Goal: Check status: Check status

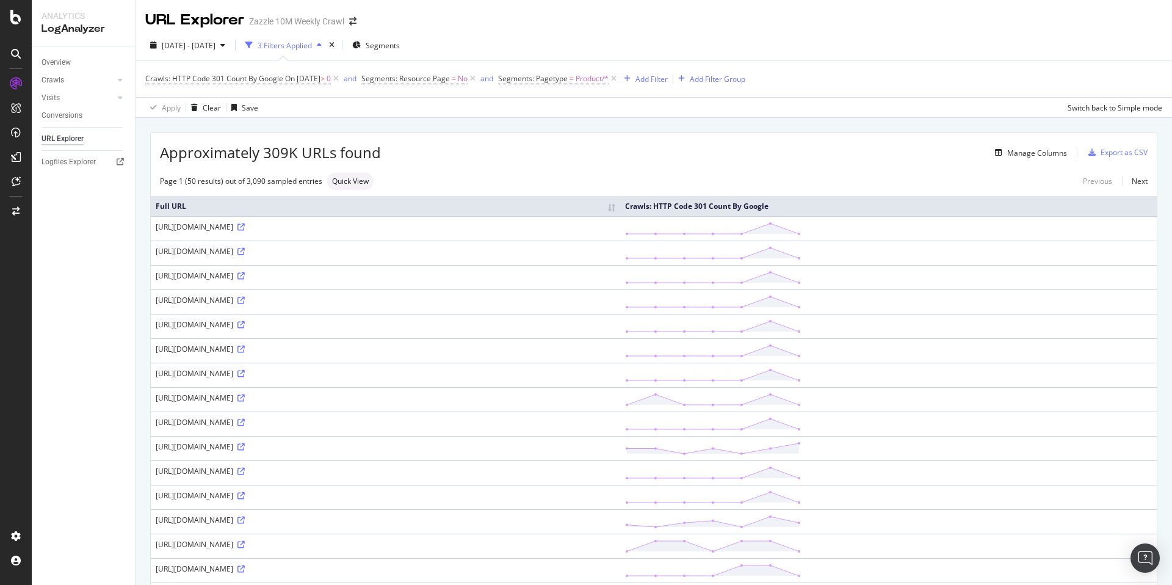
scroll to position [503, 0]
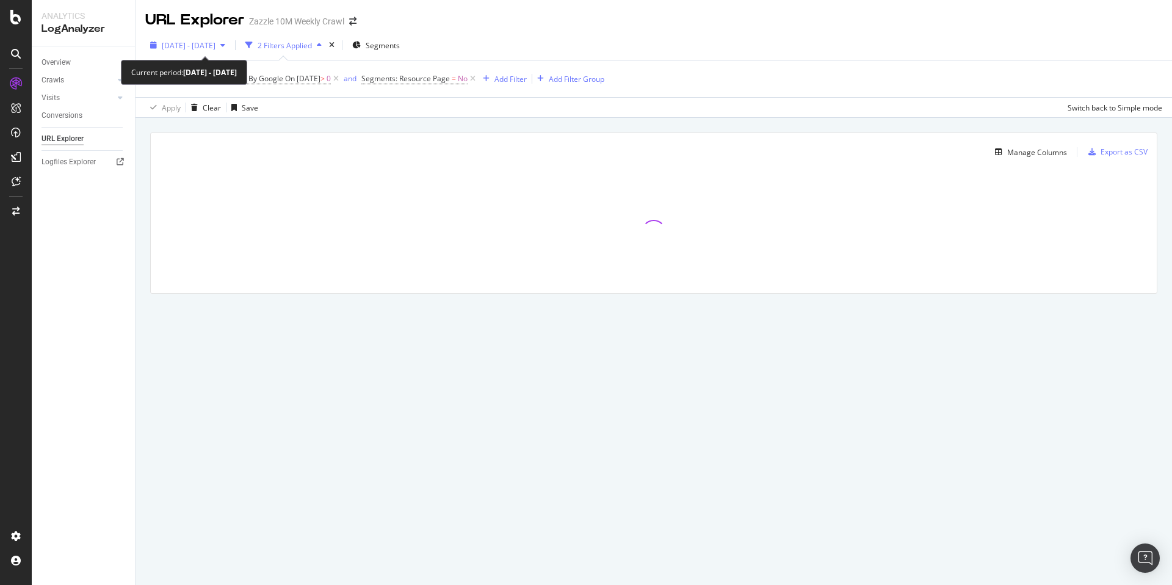
click at [215, 43] on span "[DATE] - [DATE]" at bounding box center [189, 45] width 54 height 10
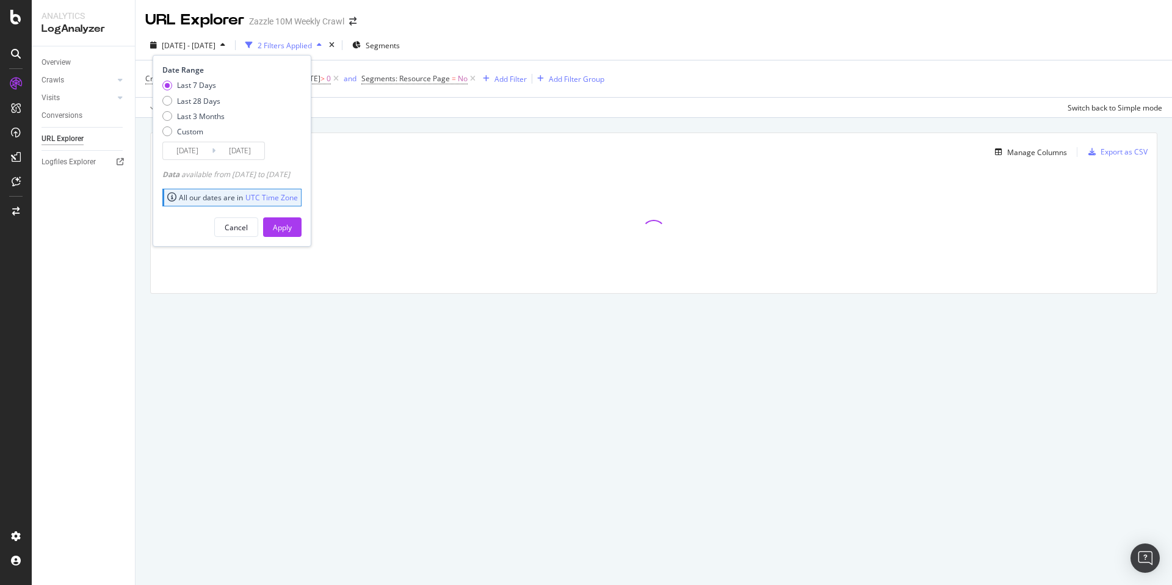
click at [230, 145] on input "[DATE]" at bounding box center [239, 150] width 49 height 17
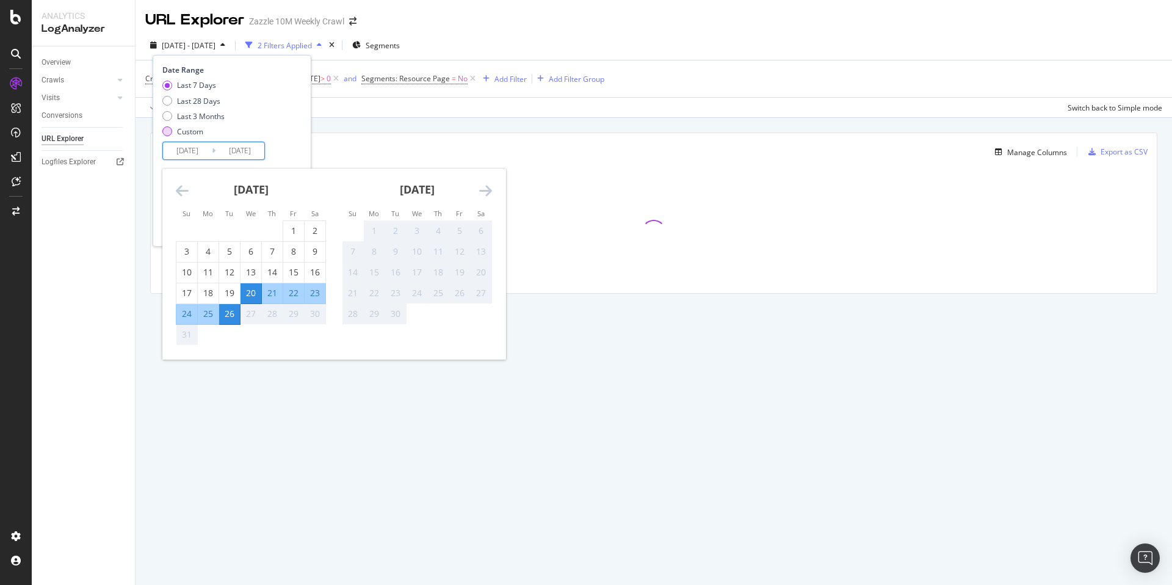
click at [188, 129] on div "Custom" at bounding box center [190, 131] width 26 height 10
type input "[DATE]"
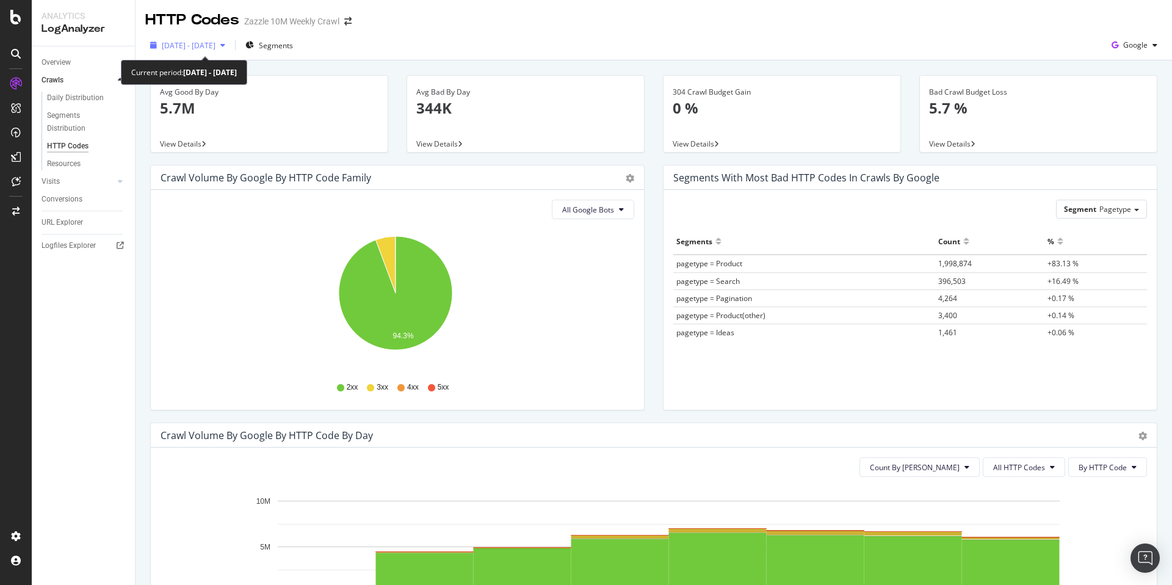
click at [215, 46] on span "[DATE] - [DATE]" at bounding box center [189, 45] width 54 height 10
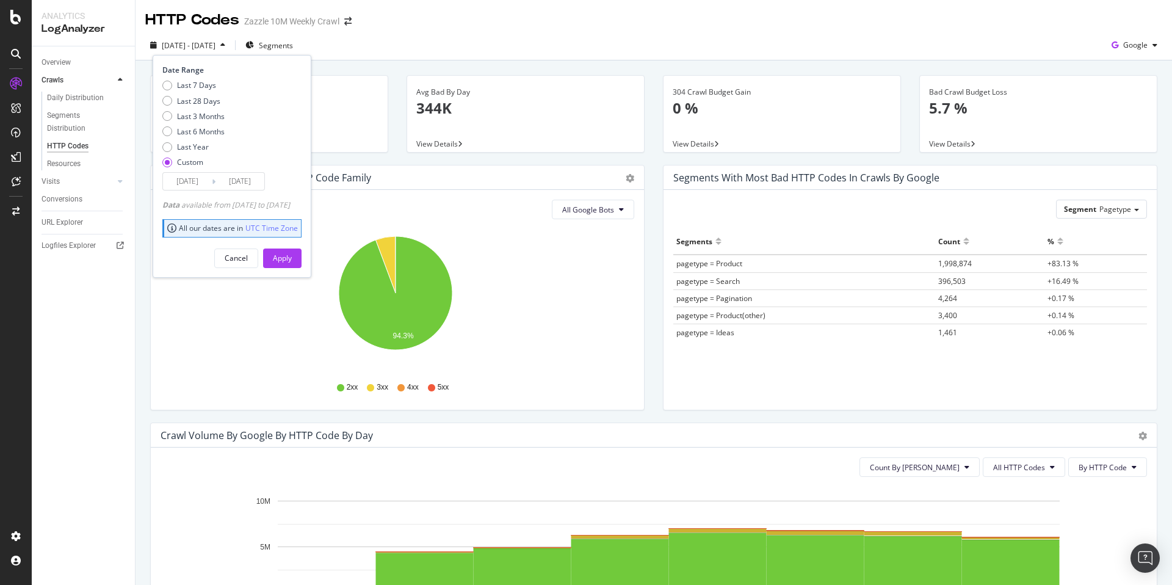
click at [232, 181] on input "[DATE]" at bounding box center [239, 181] width 49 height 17
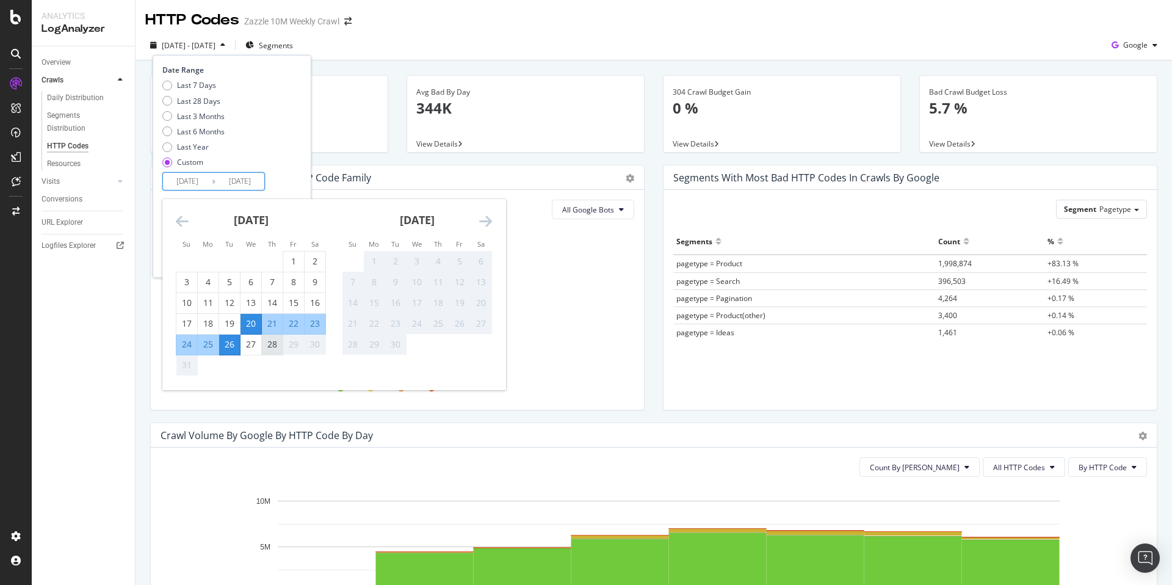
click at [276, 347] on div "28" at bounding box center [272, 344] width 21 height 12
type input "2025/08/28"
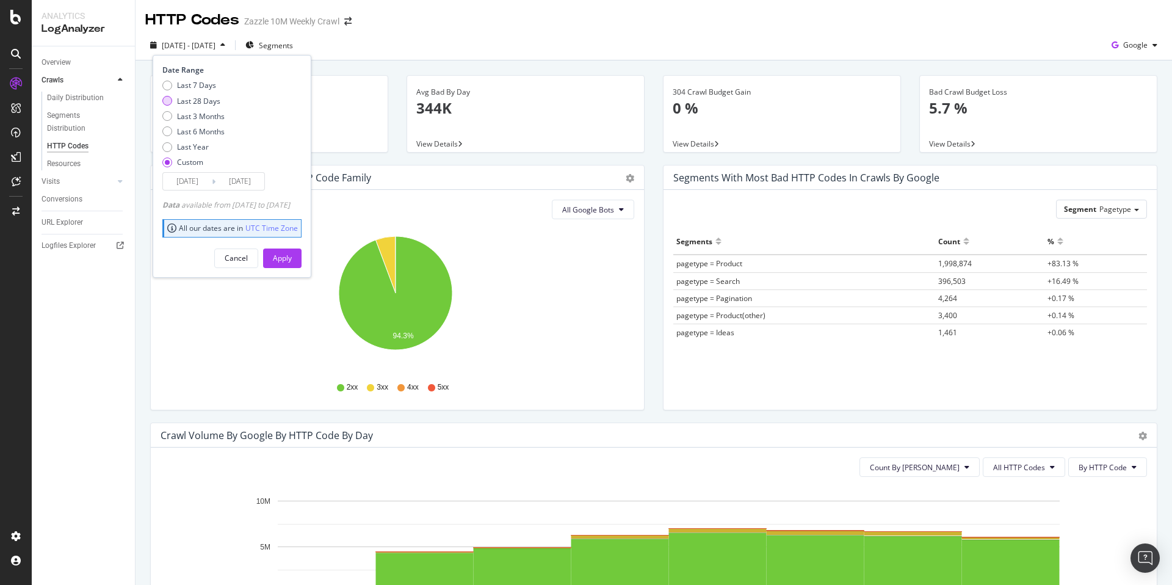
click at [206, 103] on div "Last 28 Days" at bounding box center [198, 101] width 43 height 10
type input "2025/08/01"
click at [290, 259] on button "Apply" at bounding box center [282, 258] width 38 height 20
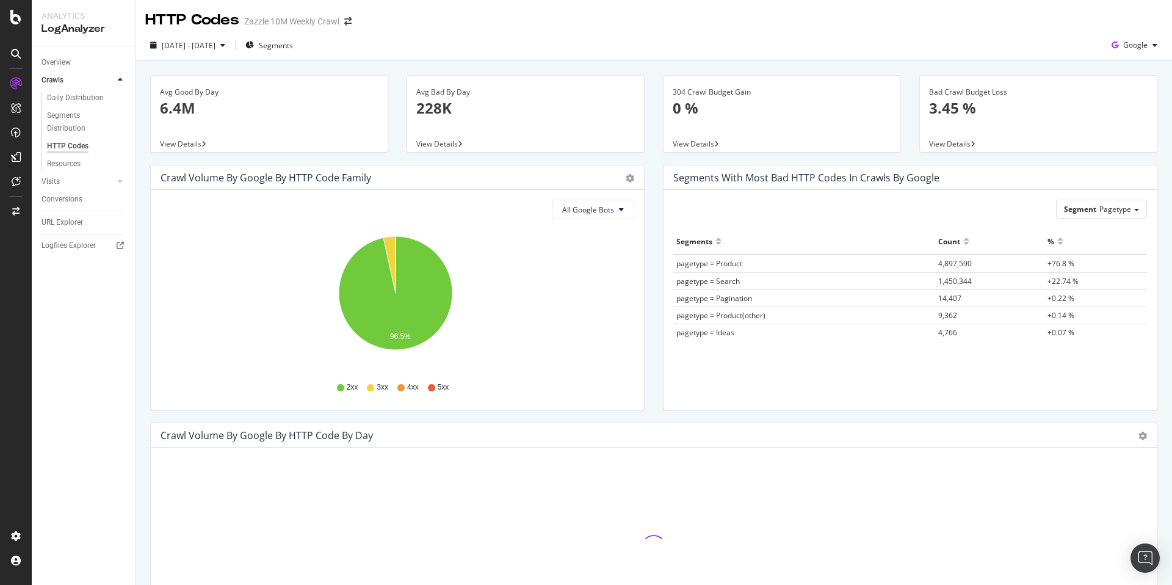
scroll to position [244, 0]
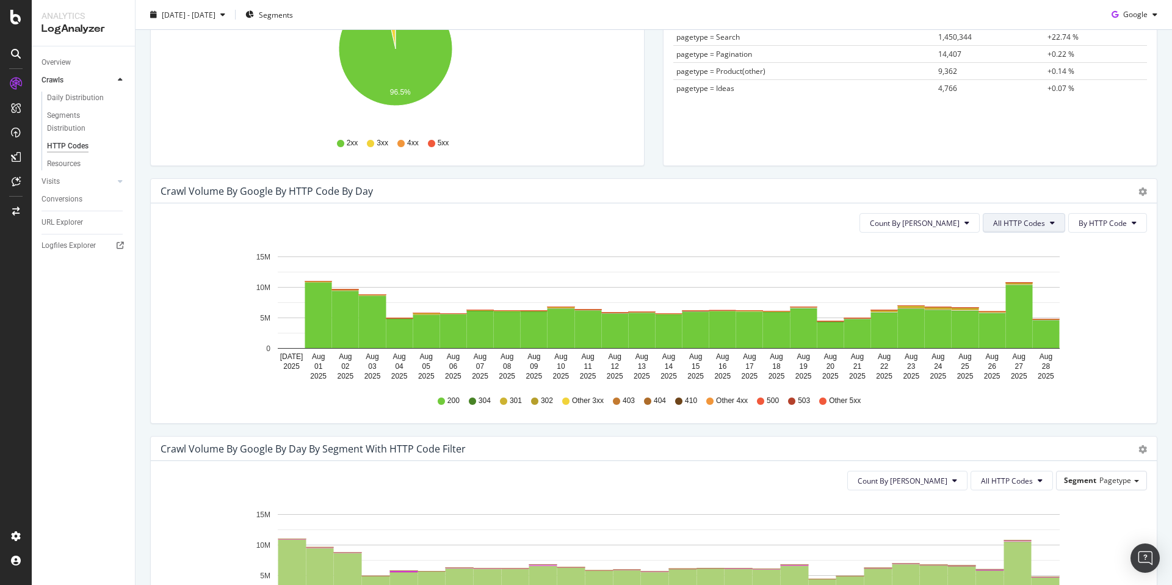
click at [1029, 226] on span "All HTTP Codes" at bounding box center [1019, 223] width 52 height 10
click at [1017, 312] on span "3xx family" at bounding box center [1016, 314] width 62 height 11
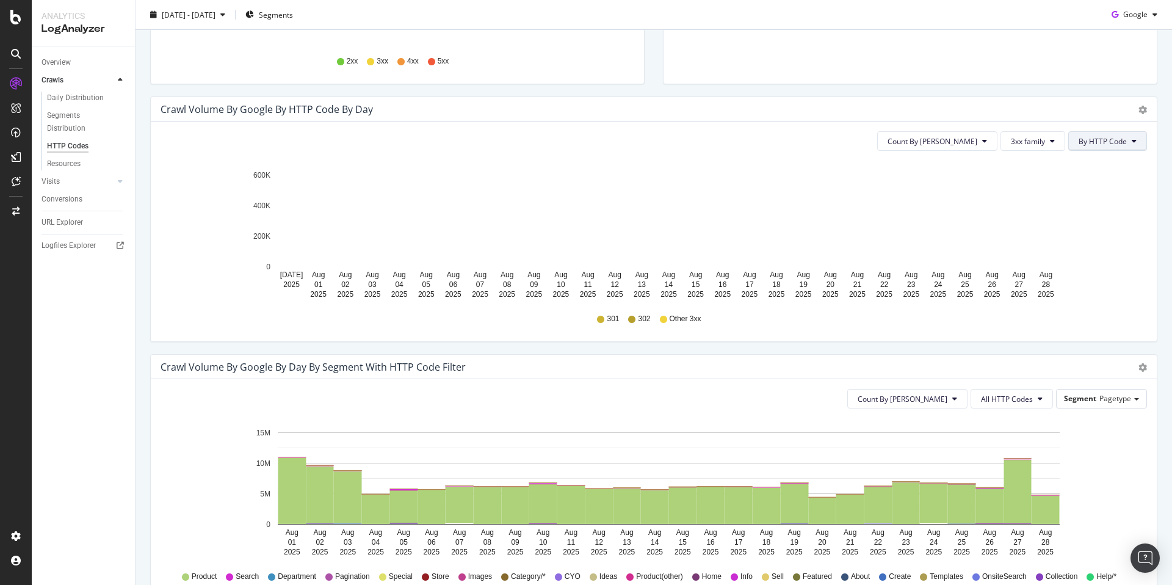
scroll to position [147, 0]
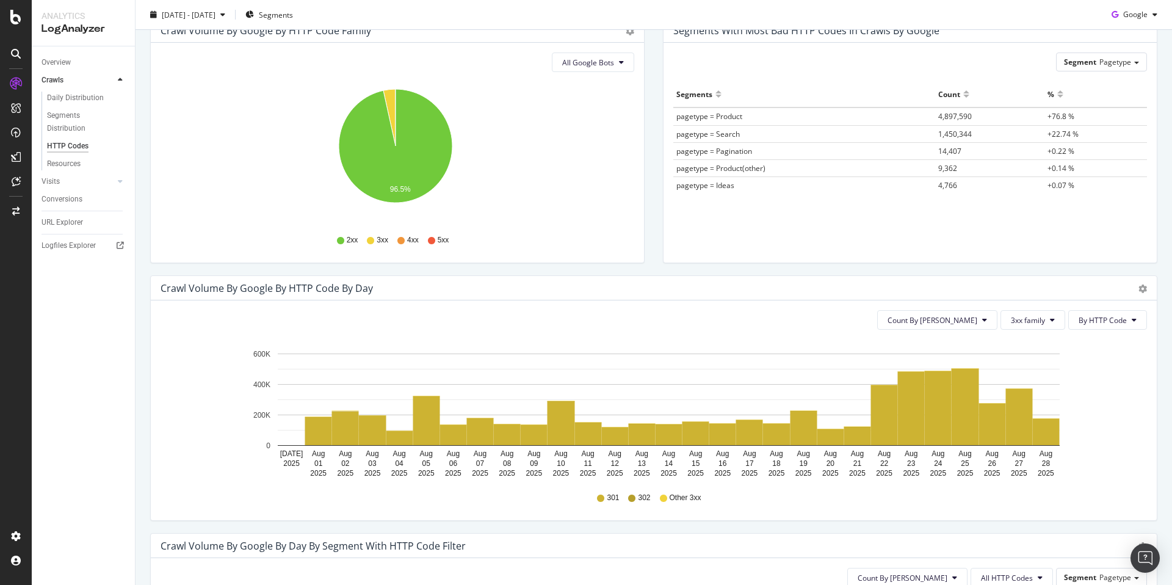
click at [558, 22] on div "2025 Aug. 1st - Aug. 28th Segments Google" at bounding box center [653, 17] width 1036 height 24
